Goal: Information Seeking & Learning: Learn about a topic

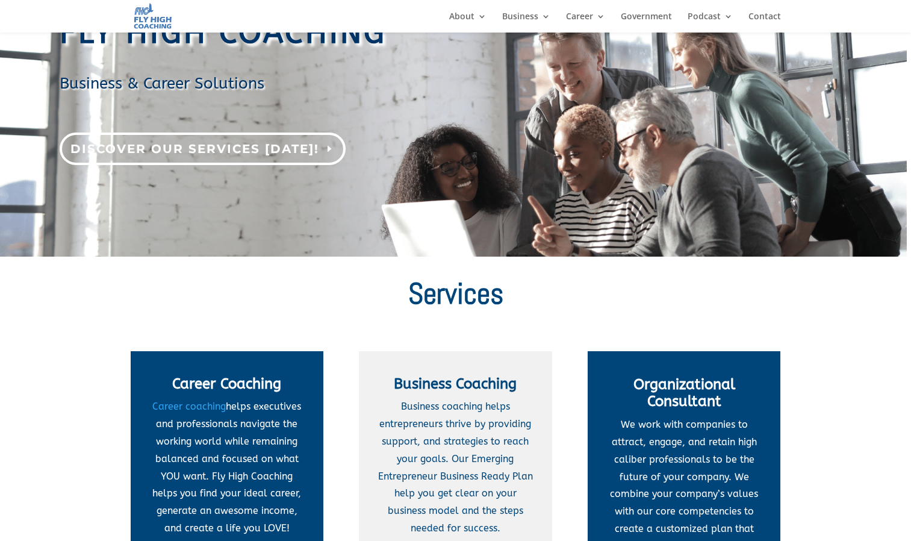
click at [249, 153] on link "Discover our services today!" at bounding box center [203, 148] width 286 height 33
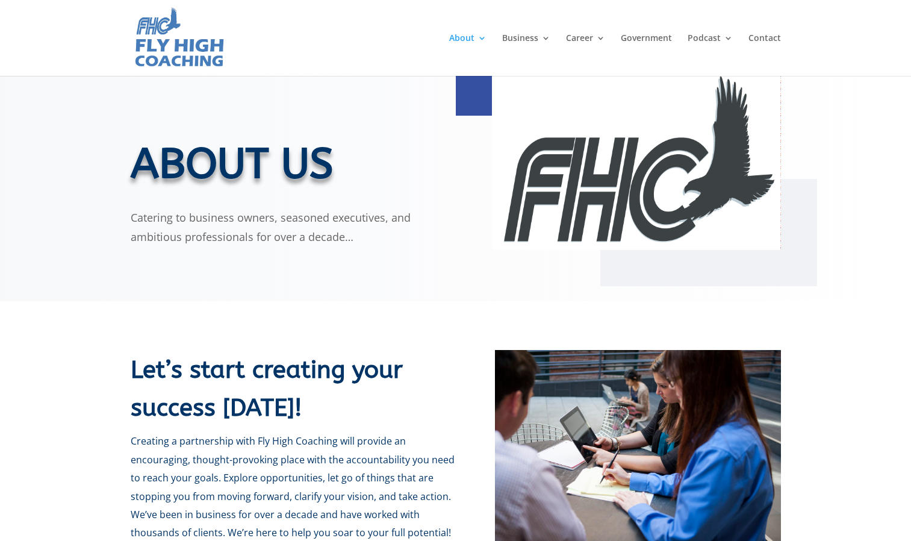
click at [199, 39] on img at bounding box center [179, 38] width 92 height 64
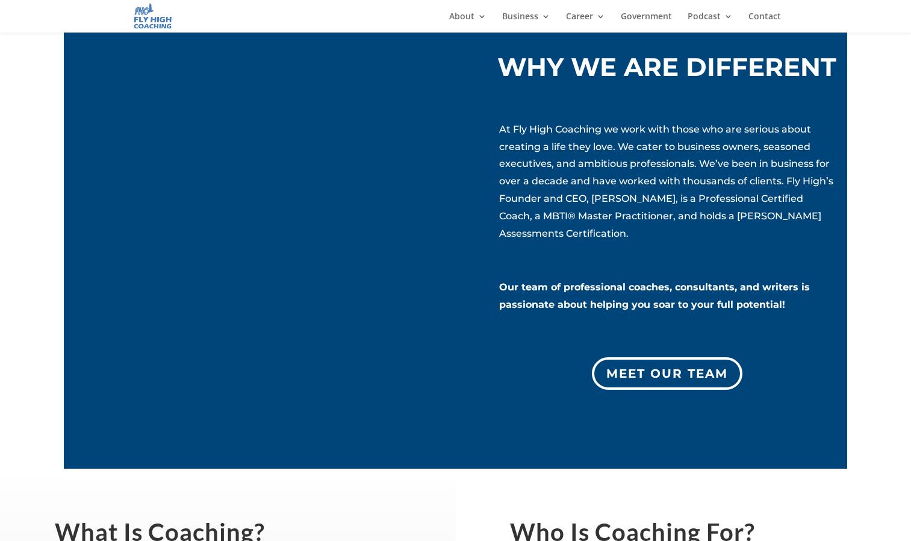
scroll to position [1060, 0]
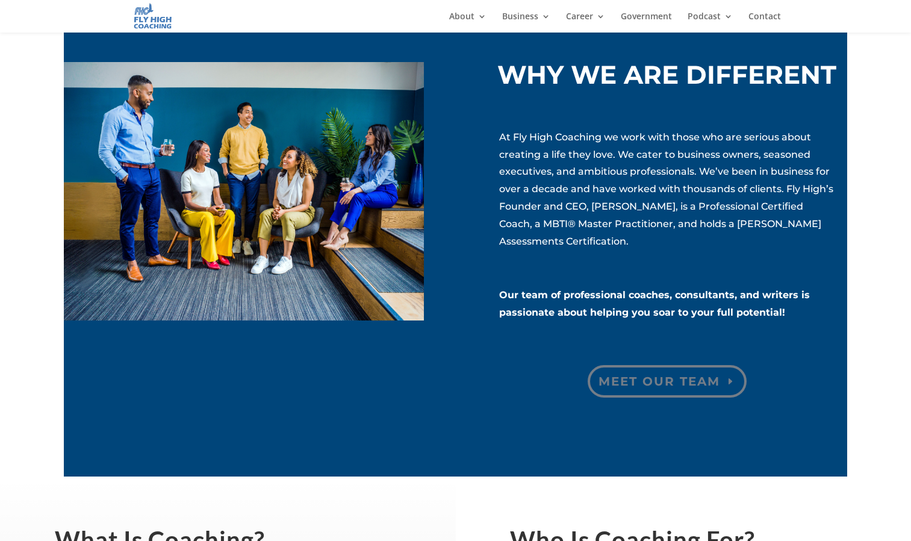
click at [649, 378] on link "Meet our Team" at bounding box center [667, 381] width 159 height 33
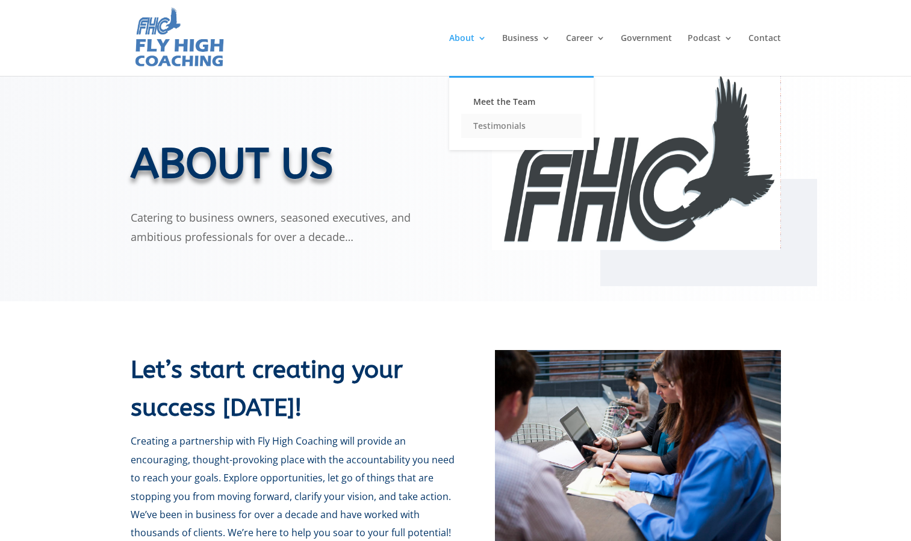
click at [490, 122] on link "Testimonials" at bounding box center [521, 126] width 120 height 24
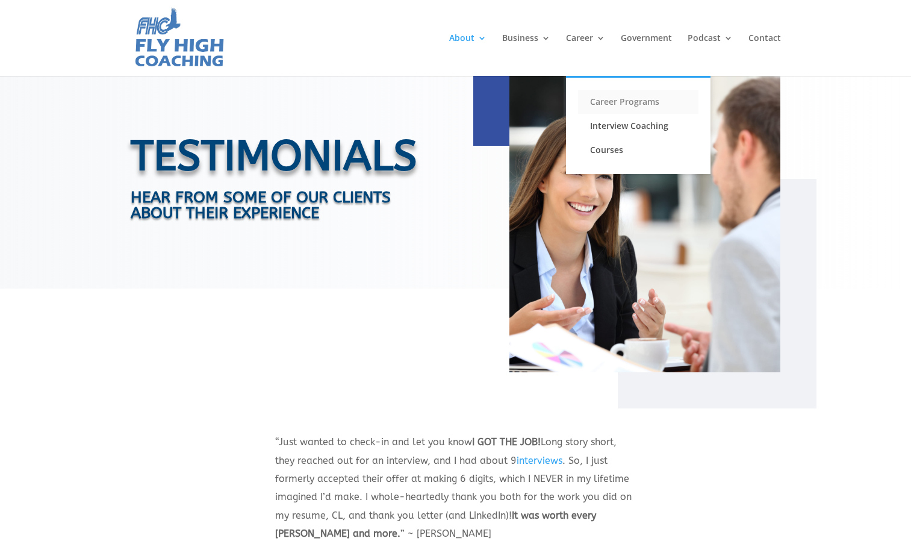
click at [606, 101] on link "Career Programs" at bounding box center [638, 102] width 120 height 24
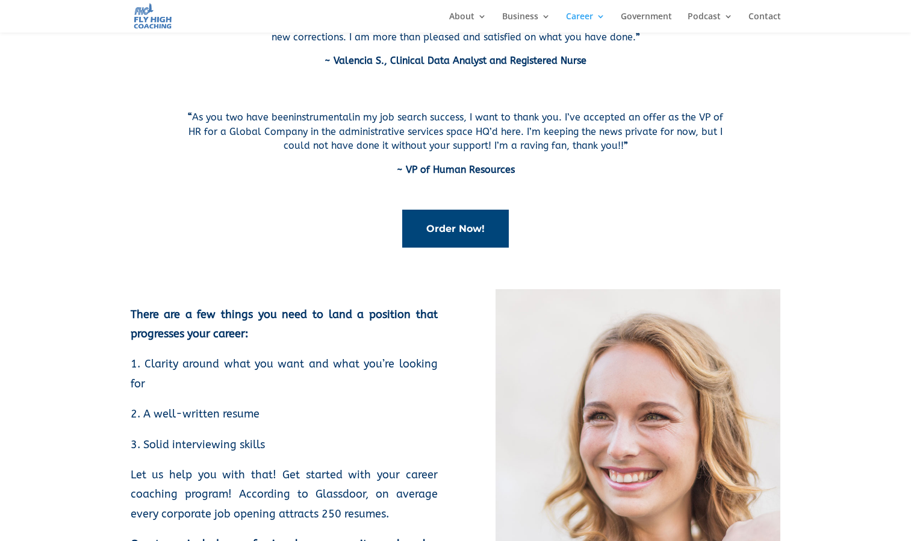
scroll to position [2431, 0]
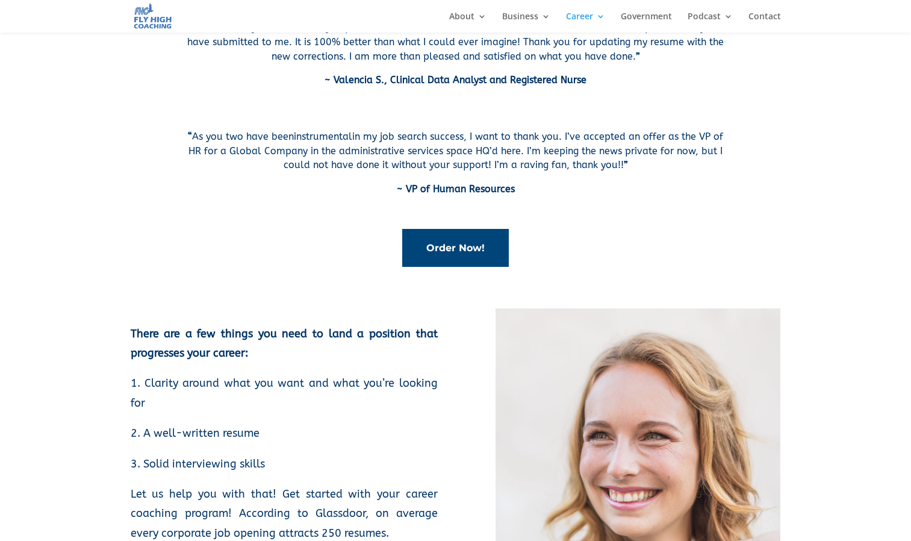
click at [470, 249] on link "Order Now!" at bounding box center [455, 248] width 107 height 38
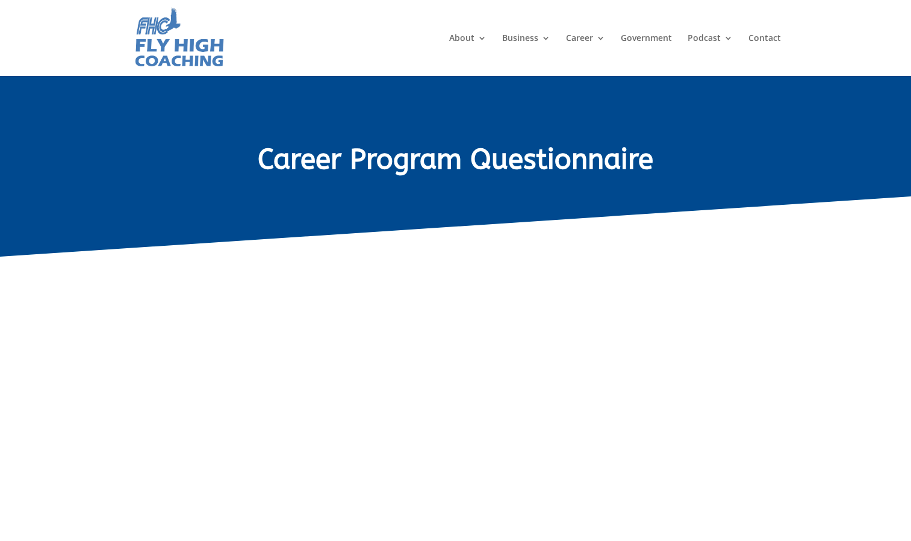
click at [165, 55] on img at bounding box center [179, 38] width 92 height 64
